Goal: Task Accomplishment & Management: Complete application form

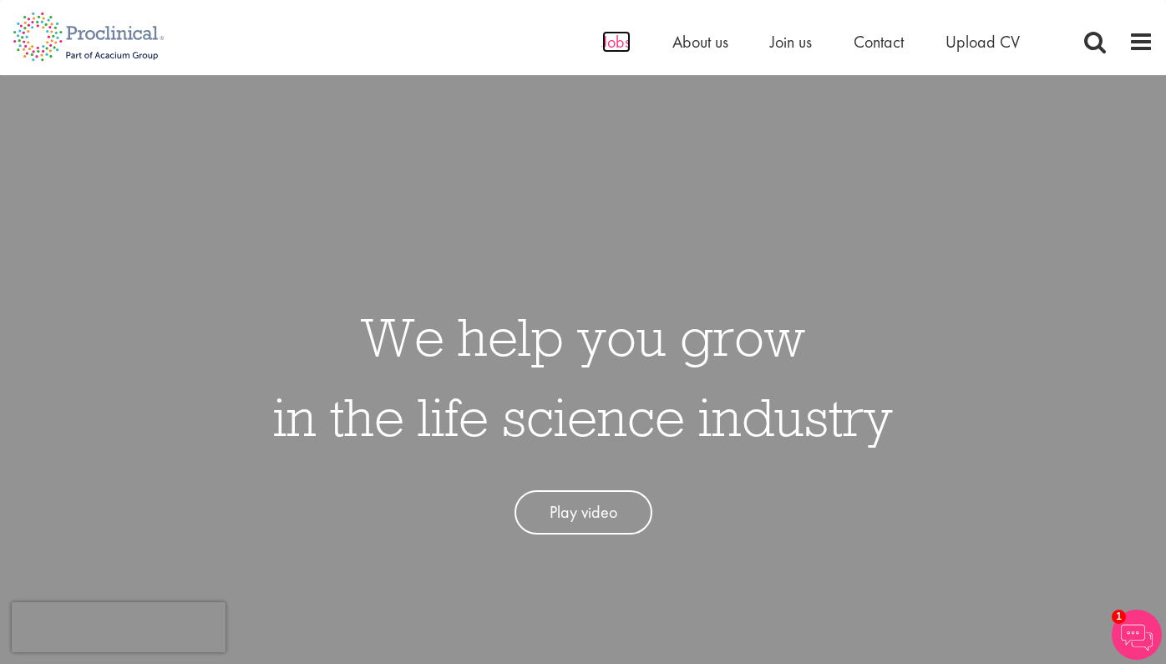
click at [617, 50] on span "Jobs" at bounding box center [616, 42] width 28 height 22
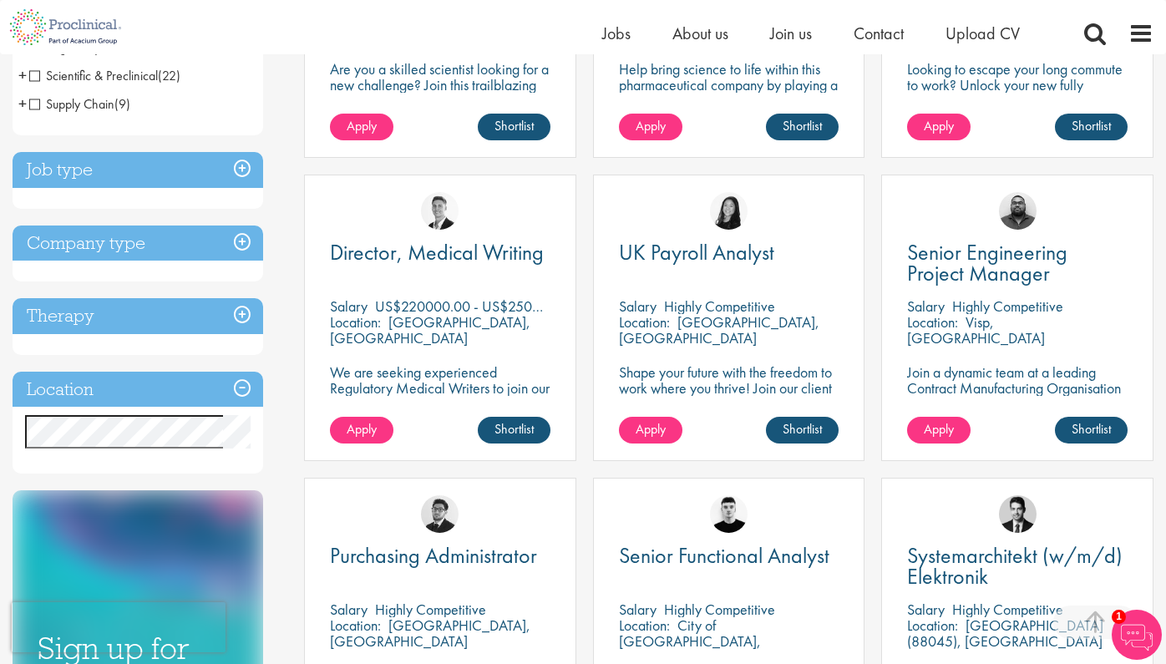
scroll to position [538, 0]
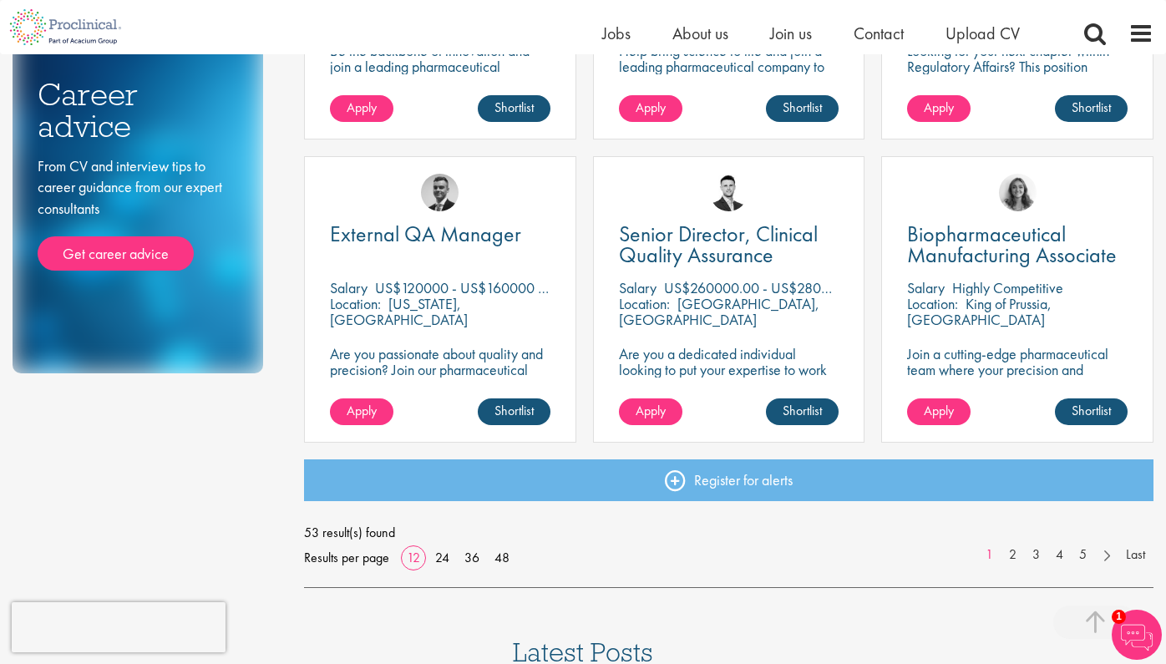
scroll to position [1129, 0]
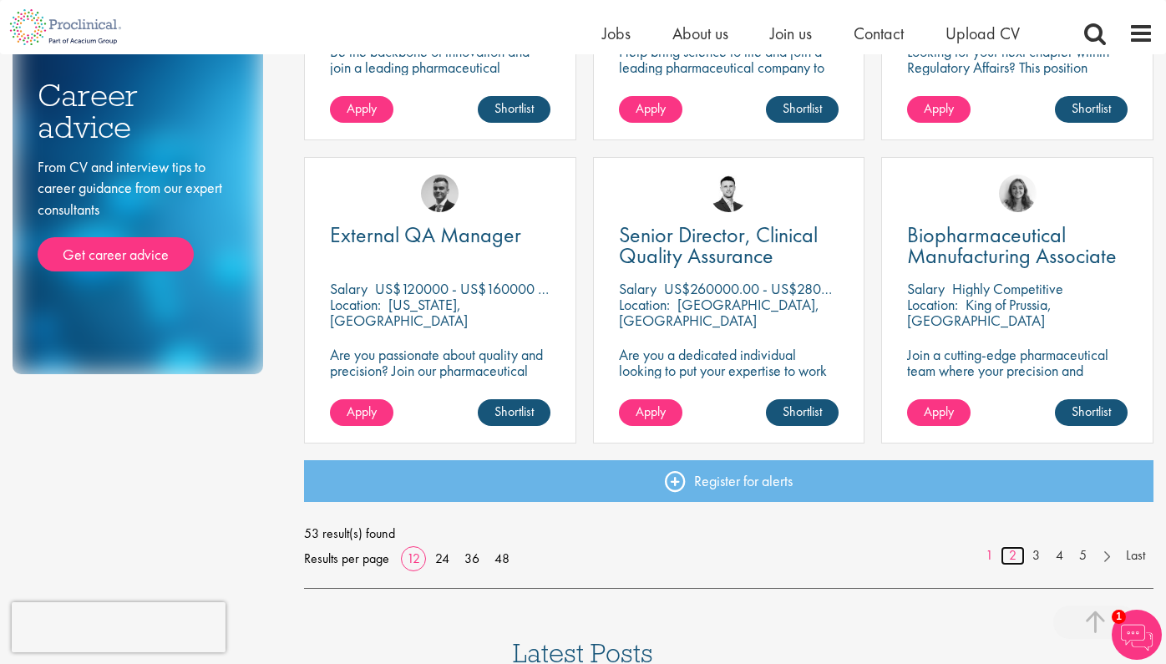
click at [1013, 555] on link "2" at bounding box center [1013, 555] width 24 height 19
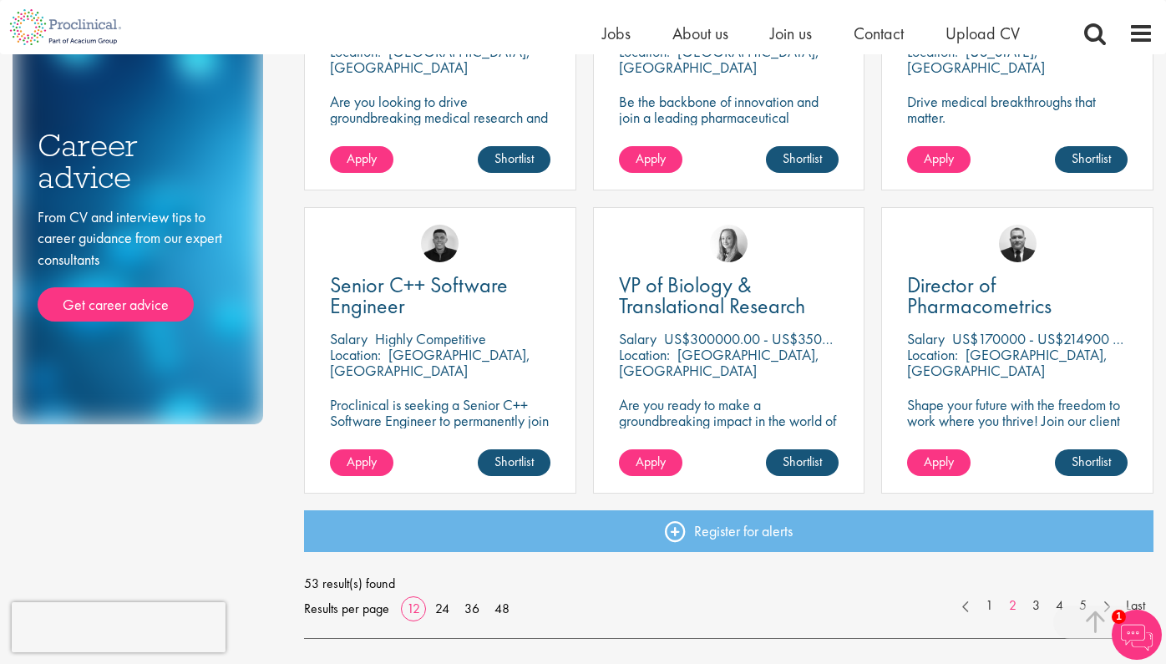
scroll to position [1080, 0]
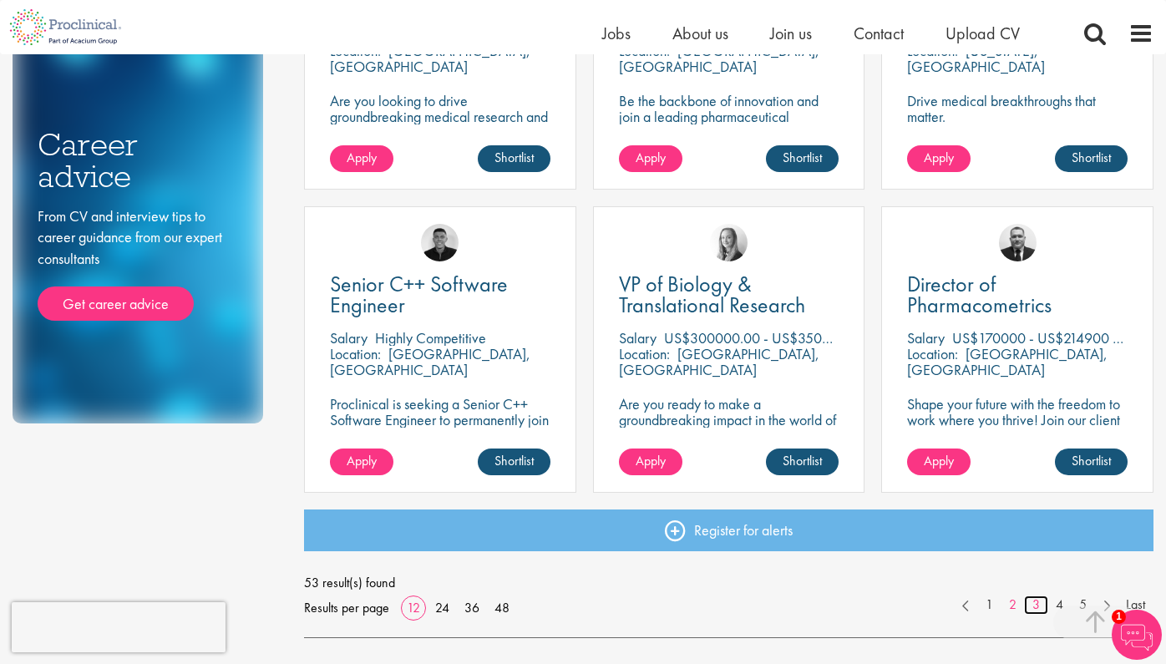
click at [1037, 604] on link "3" at bounding box center [1036, 605] width 24 height 19
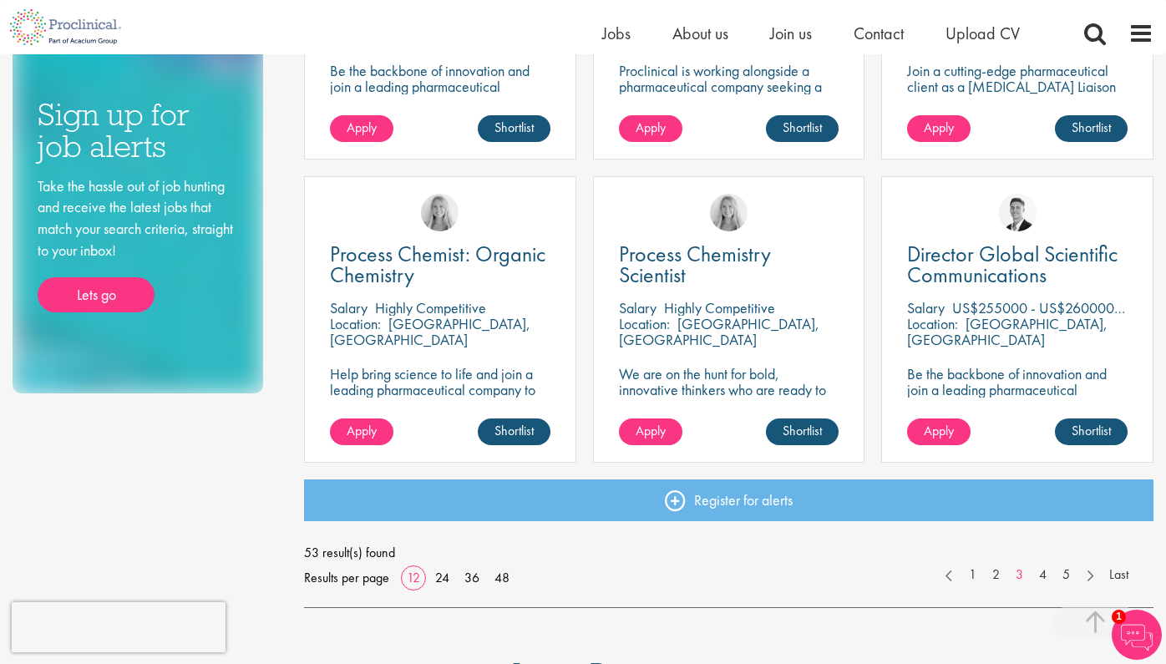
scroll to position [1113, 0]
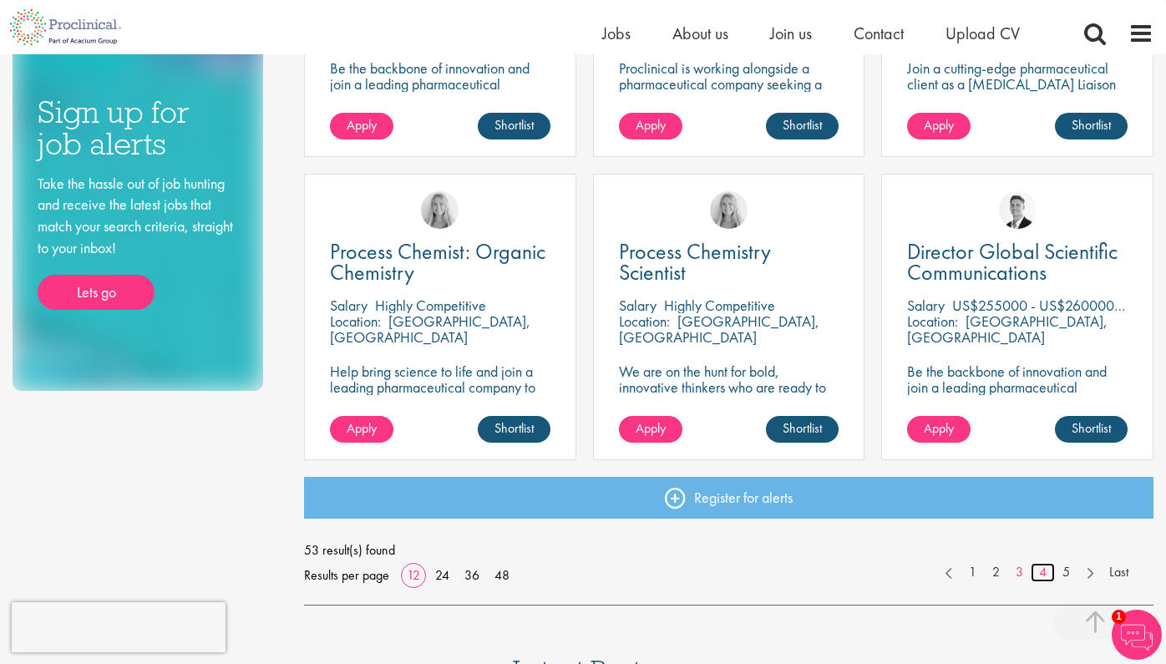
click at [1046, 573] on link "4" at bounding box center [1043, 572] width 24 height 19
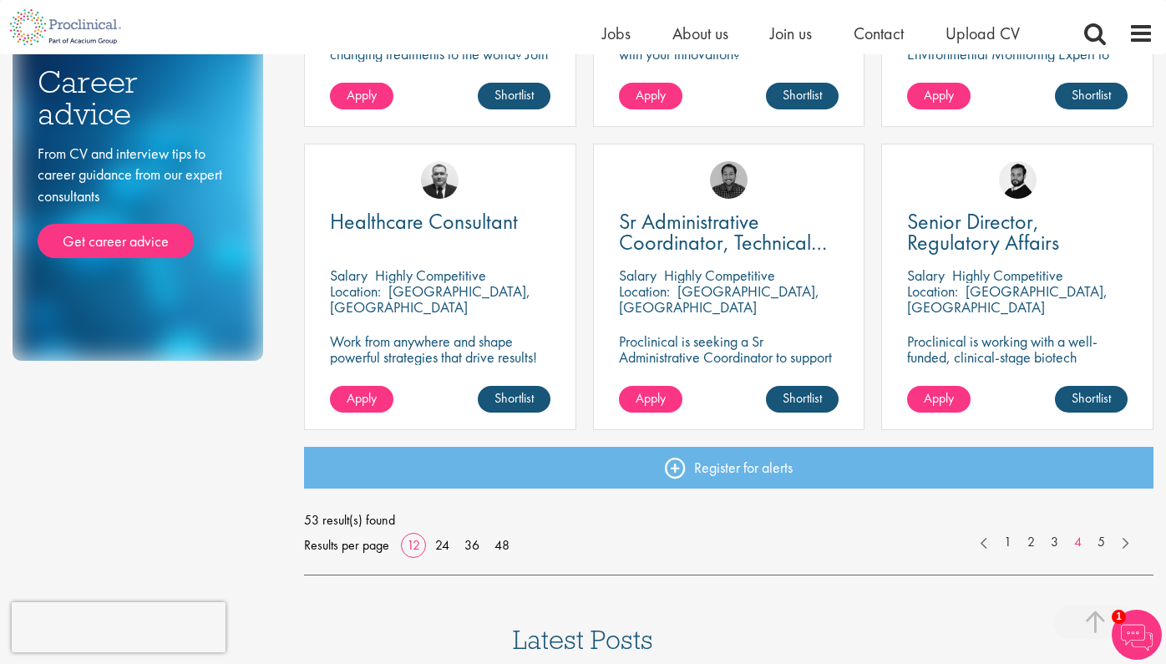
scroll to position [1179, 0]
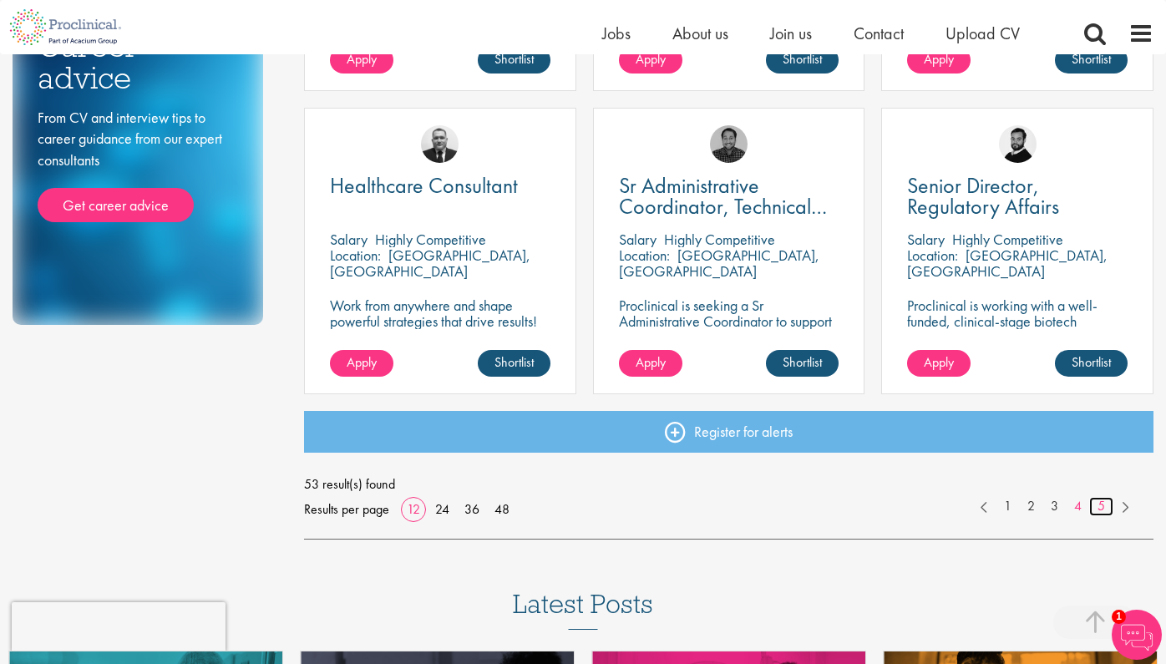
click at [1097, 503] on link "5" at bounding box center [1101, 506] width 24 height 19
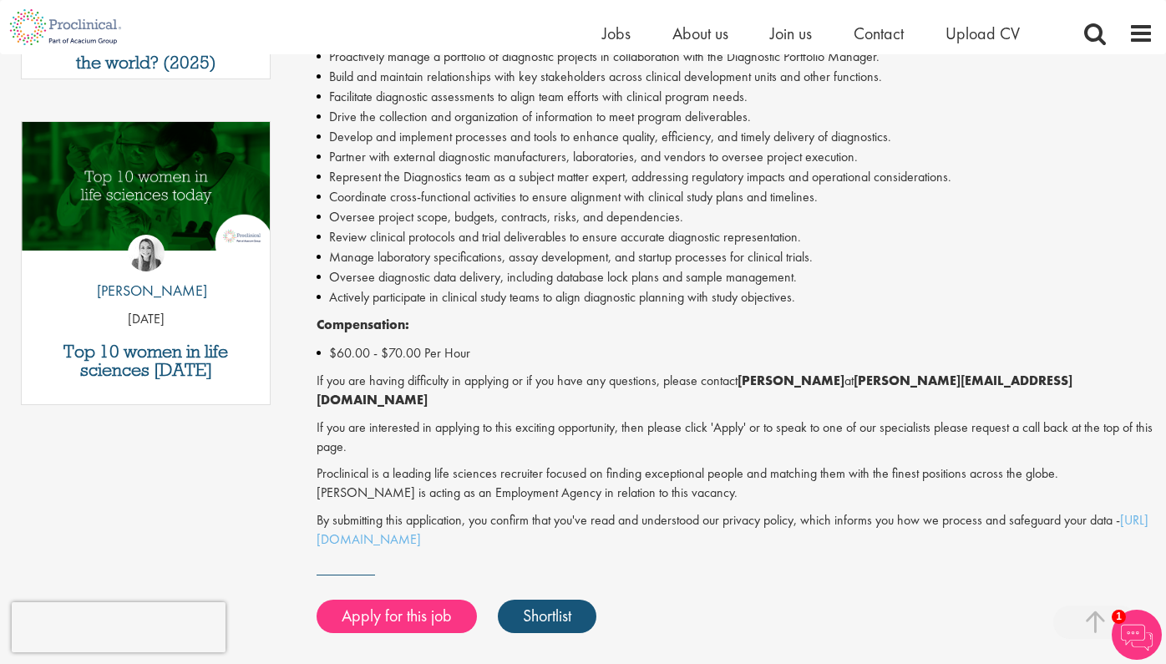
scroll to position [813, 0]
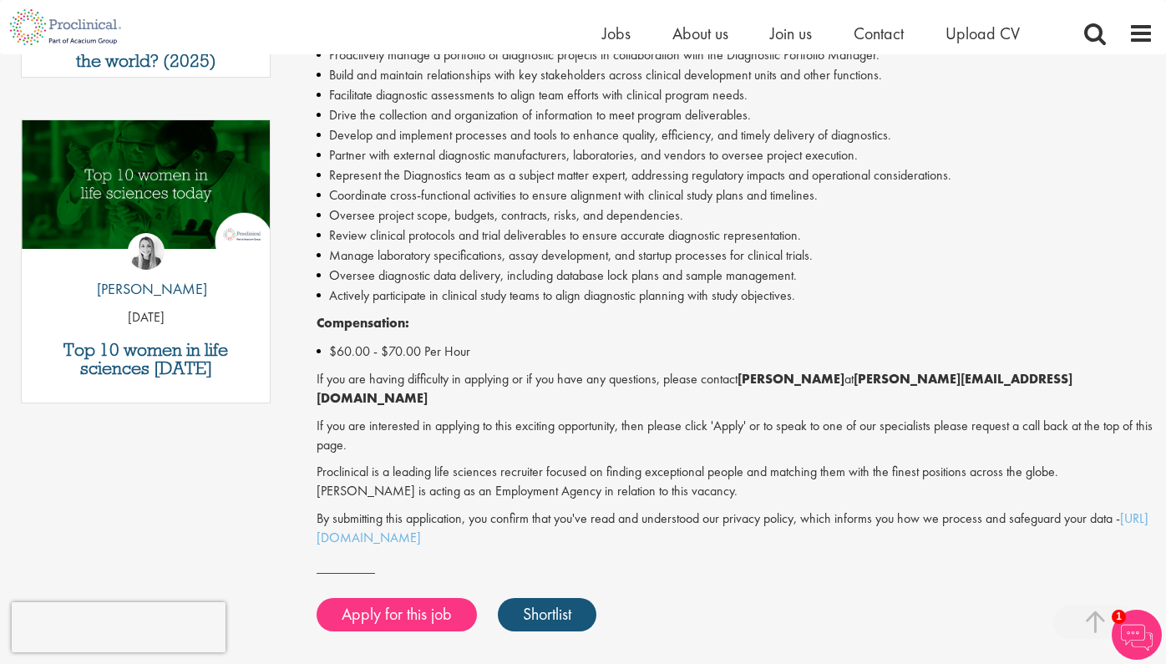
click at [724, 463] on p "Proclinical is a leading life sciences recruiter focused on finding exceptional…" at bounding box center [735, 482] width 837 height 38
click at [392, 598] on link "Apply for this job" at bounding box center [397, 614] width 160 height 33
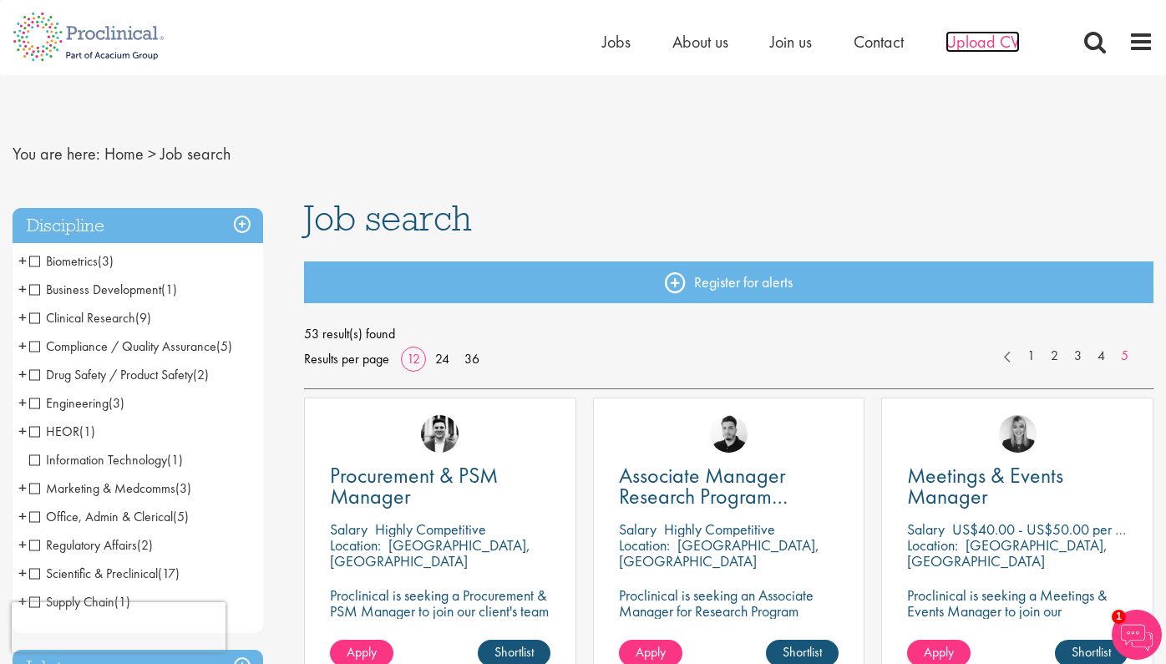
click at [978, 42] on span "Upload CV" at bounding box center [983, 42] width 74 height 22
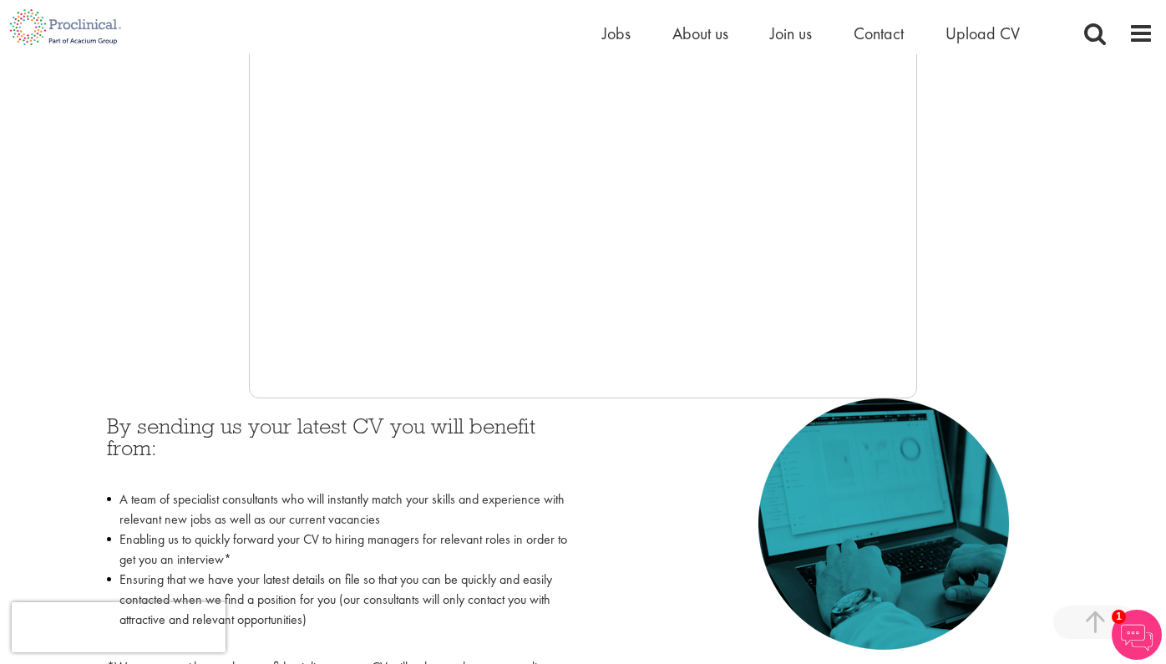
scroll to position [466, 0]
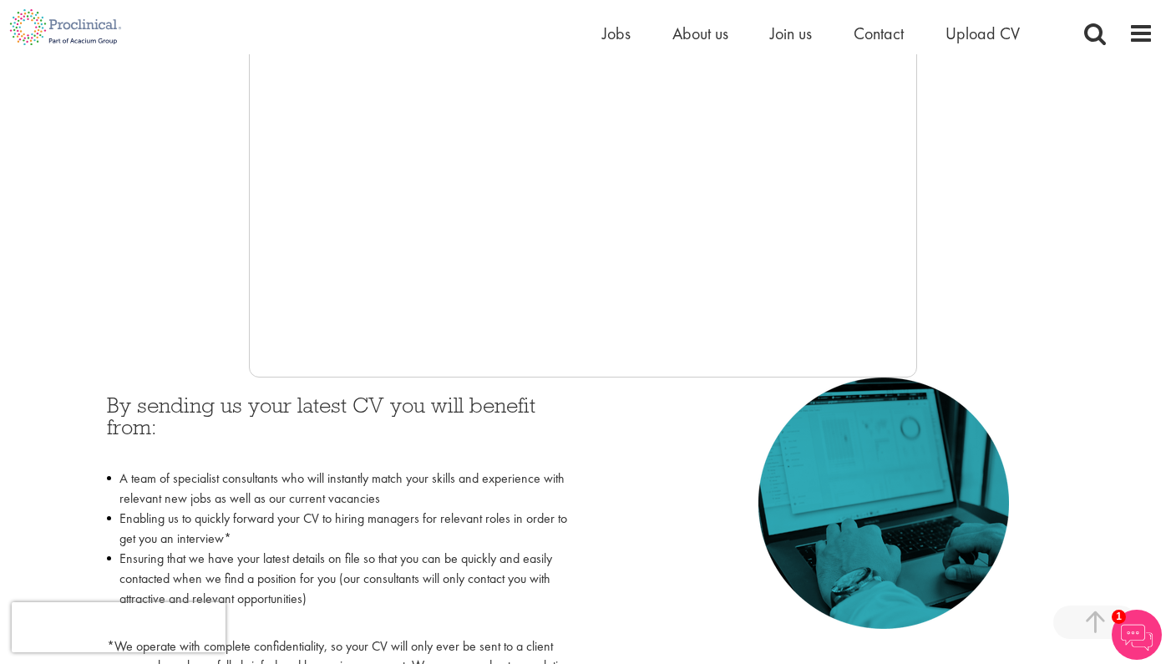
click at [1099, 265] on div at bounding box center [583, 126] width 1141 height 501
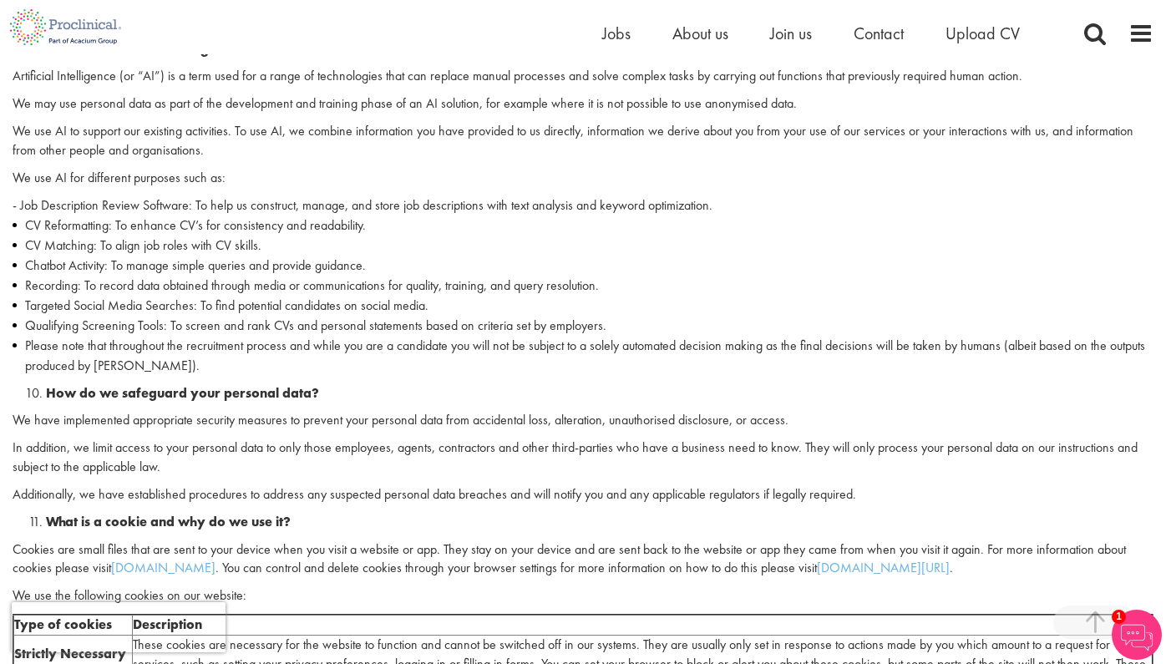
scroll to position [2326, 0]
